Goal: Task Accomplishment & Management: Use online tool/utility

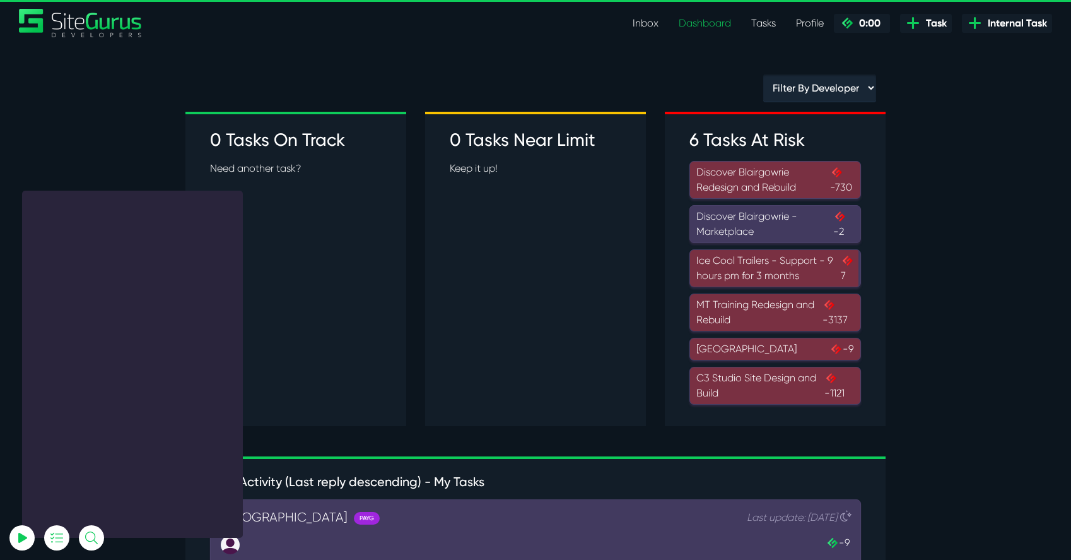
select select "66661"
select select "3"
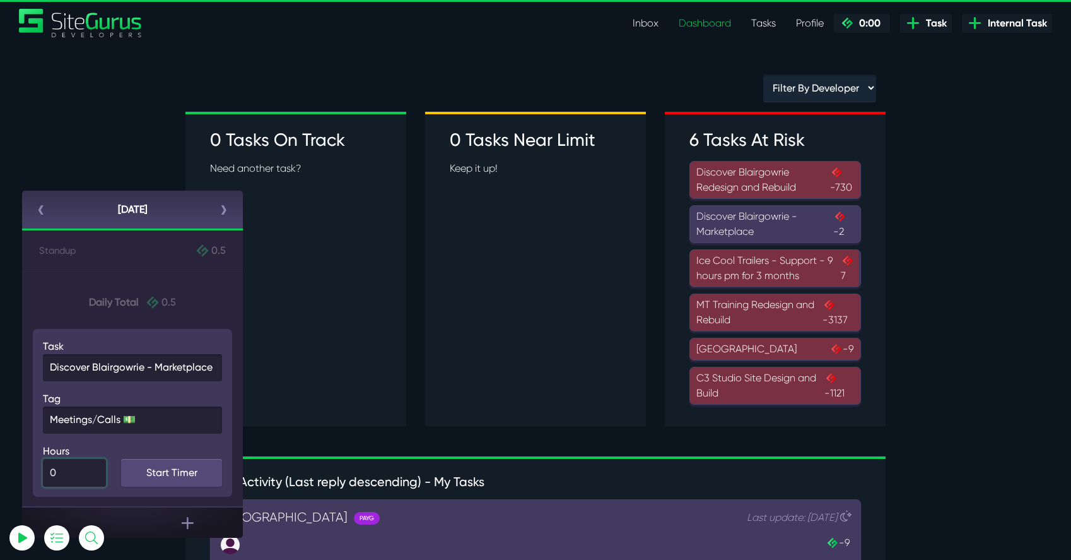
click at [62, 476] on input "number" at bounding box center [74, 473] width 63 height 28
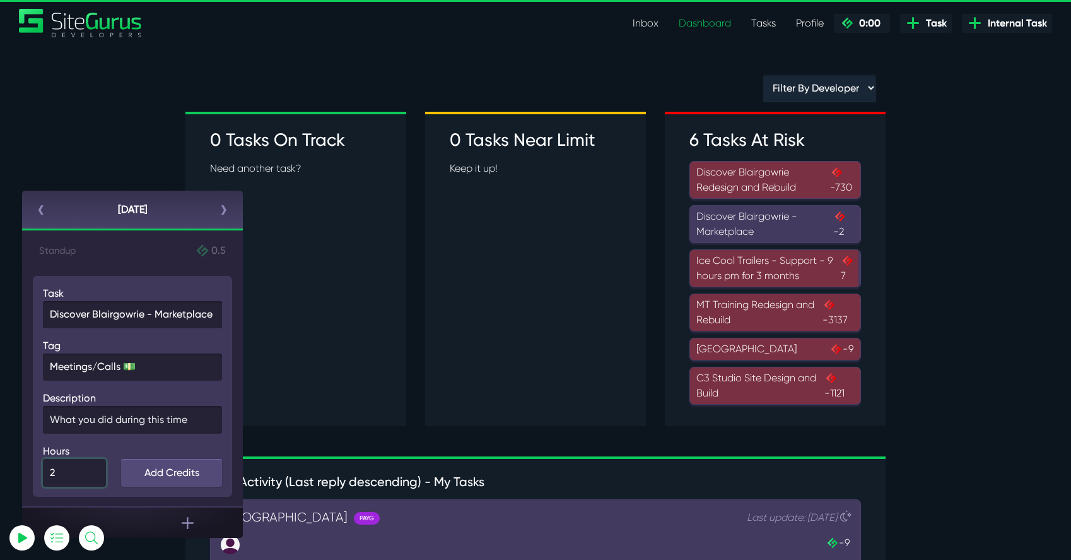
type input "2"
click at [192, 415] on input "text" at bounding box center [132, 420] width 179 height 28
click at [107, 421] on input "text" at bounding box center [132, 420] width 179 height 28
type input "Discovery Call"
click at [151, 473] on link "Add Credits" at bounding box center [171, 473] width 101 height 28
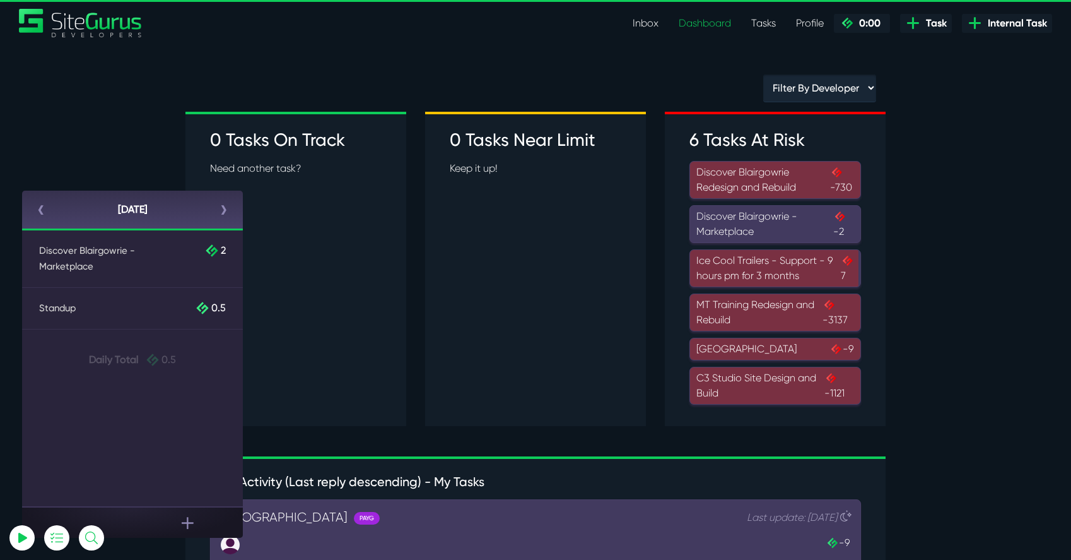
select select "0"
select select "1"
